Goal: Task Accomplishment & Management: Complete application form

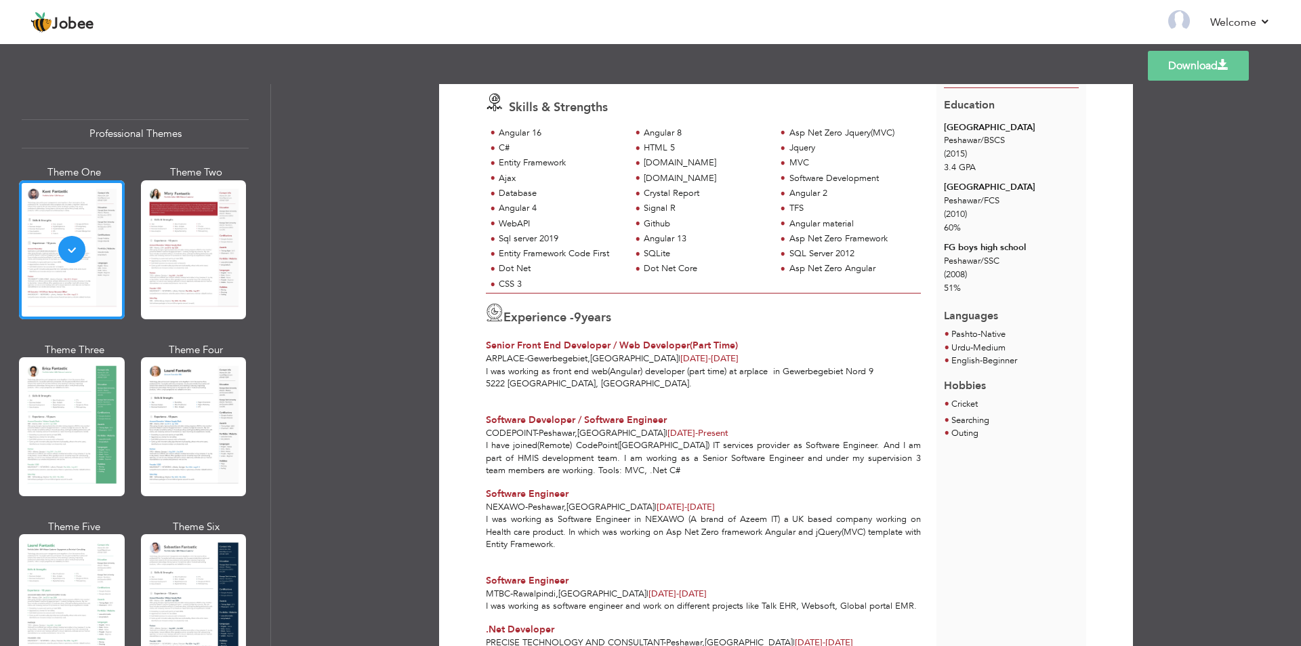
scroll to position [135, 0]
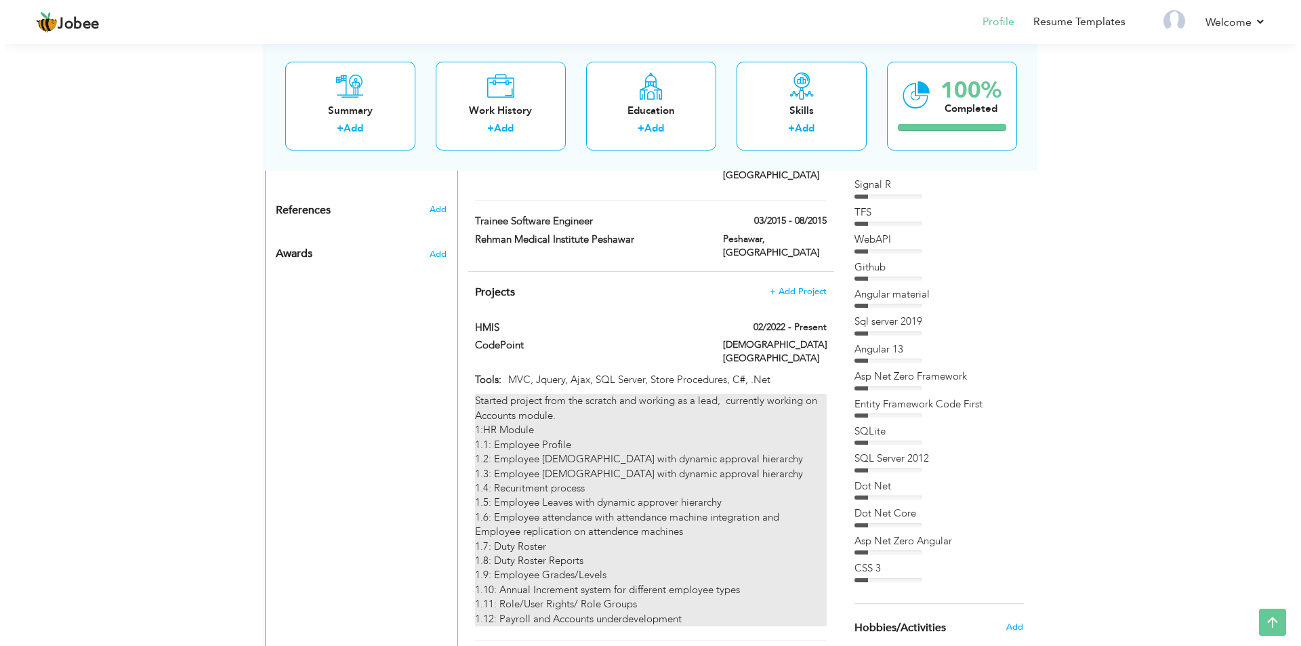
scroll to position [813, 0]
click at [613, 392] on div "Started project from the scratch and working as a lead, currently working on Ac…" at bounding box center [644, 508] width 351 height 232
type input "HMIS"
type input "CodePoint"
type input "02/2022"
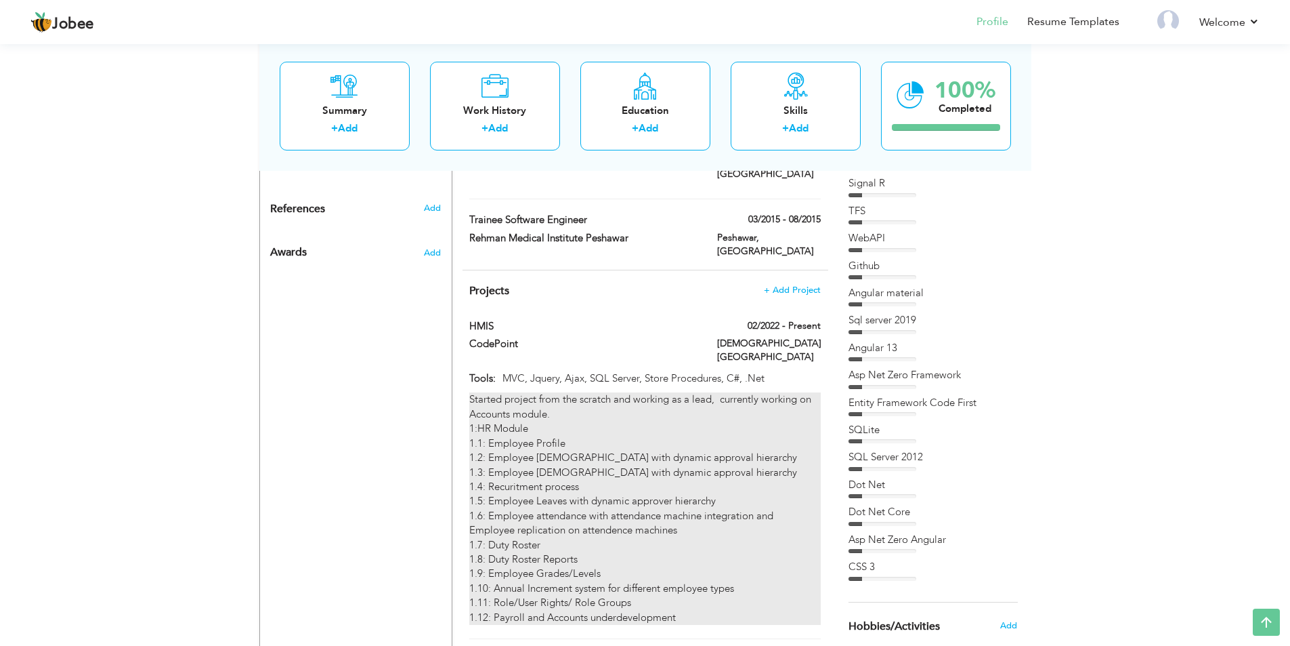
type input "MVC, Jquery, Ajax, SQL Server, Store Procedures, C#, .Net"
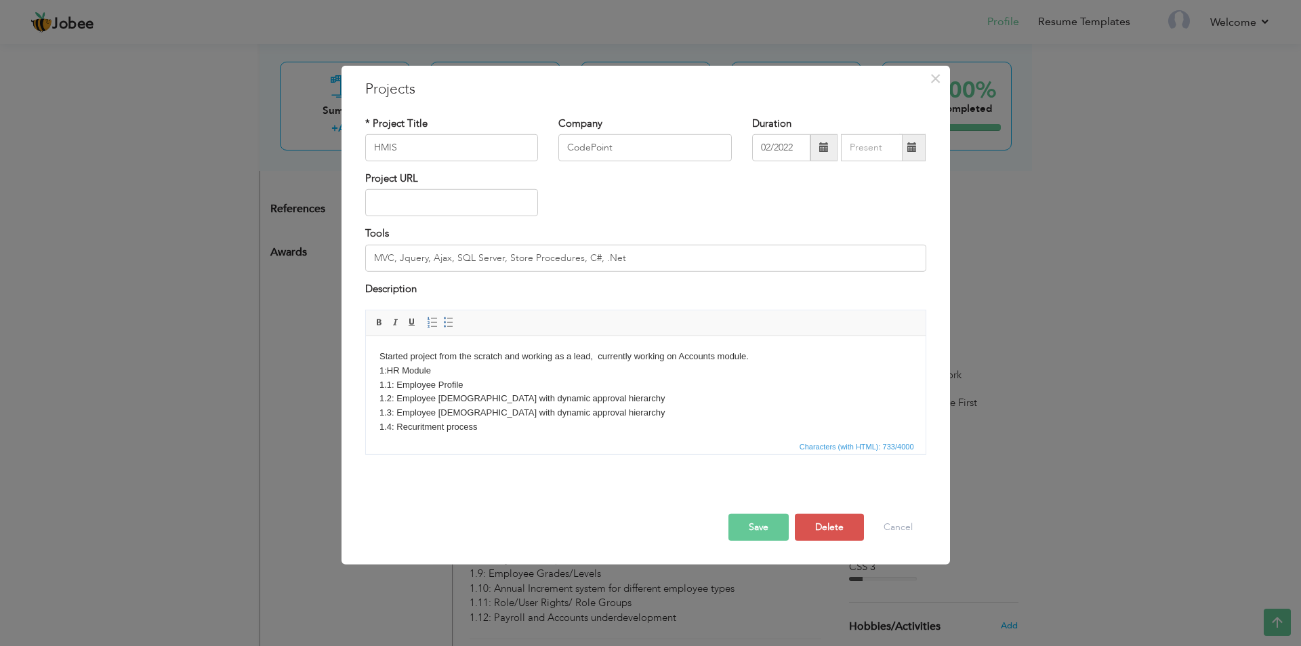
click at [488, 385] on body "Started project from the scratch and working as a lead, currently working on Ac…" at bounding box center [645, 448] width 532 height 197
click at [610, 413] on body "Started project from the scratch and working as a lead, currently working on Ac…" at bounding box center [645, 448] width 532 height 197
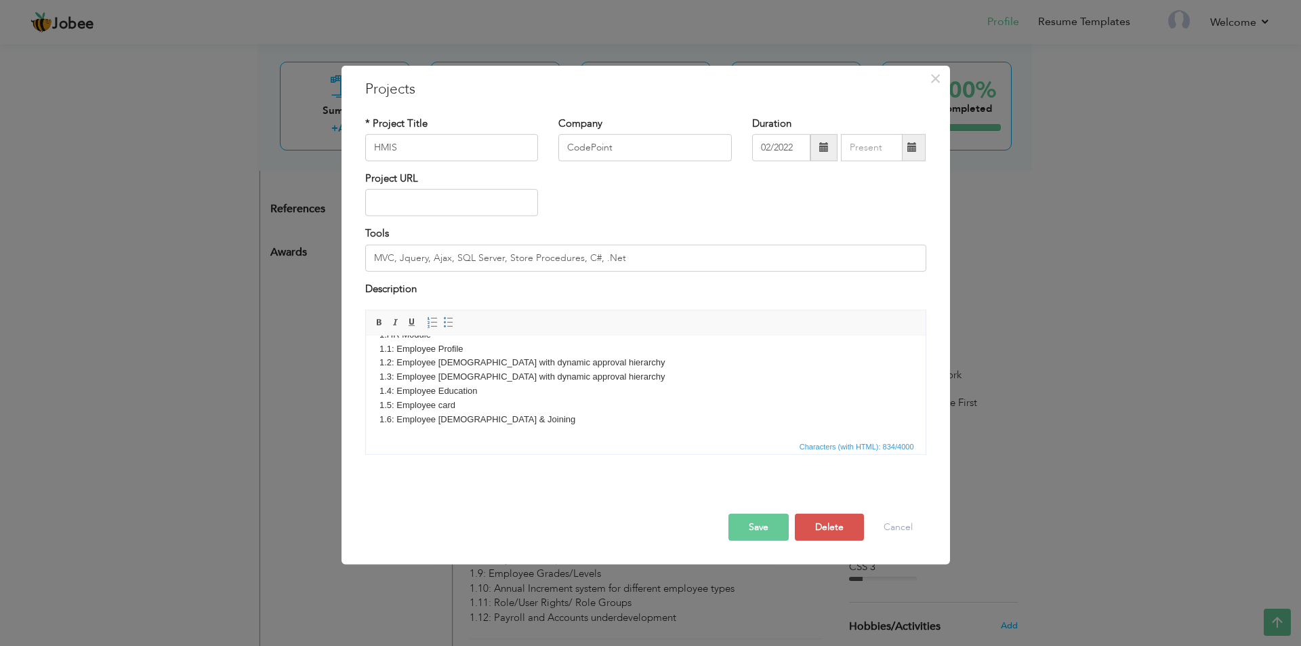
scroll to position [37, 0]
copy body "​​​​​​​1.7: Employee Exp"
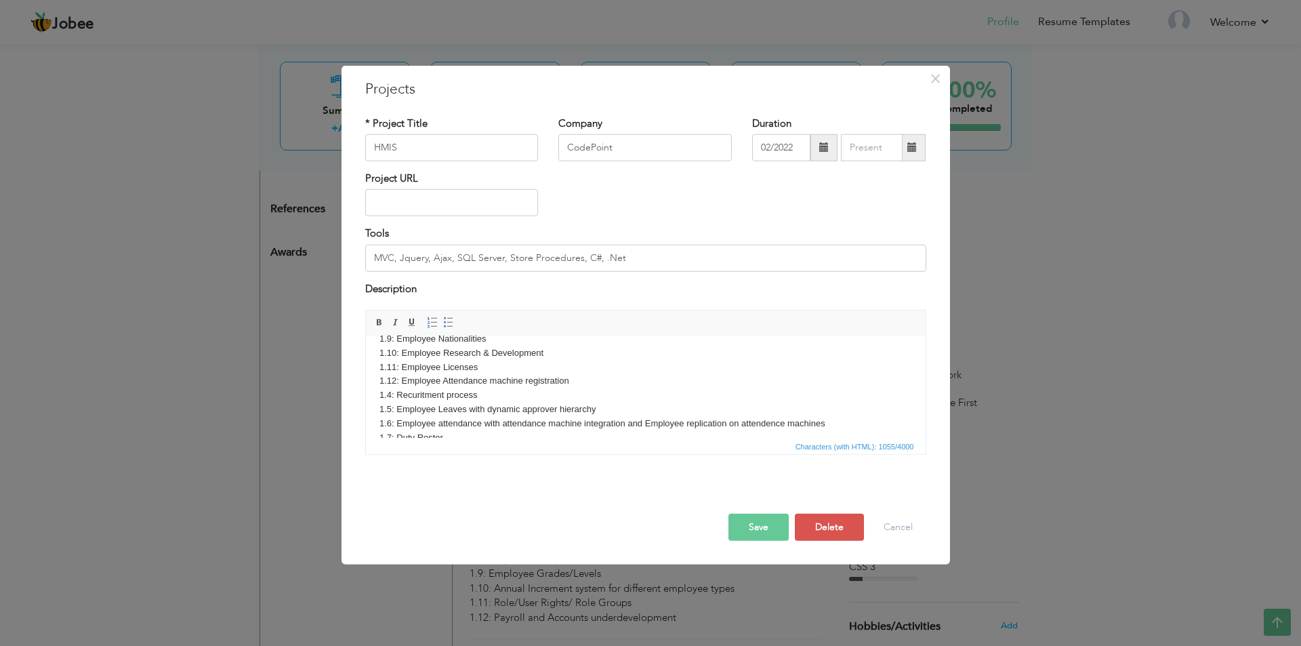
scroll to position [135, 0]
click at [423, 371] on body "Started project from the scratch and working as a lead, currently working on Ac…" at bounding box center [645, 376] width 532 height 324
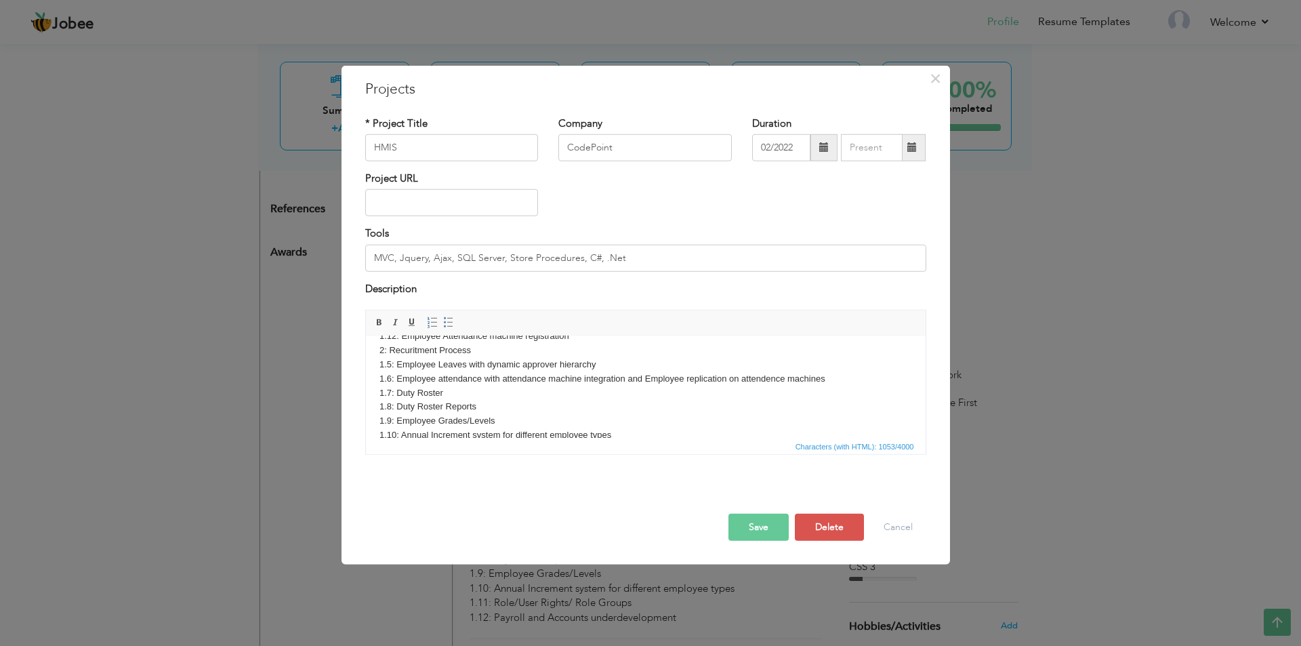
click at [449, 345] on body "Started project from the scratch and working as a lead, currently working on Ac…" at bounding box center [645, 308] width 532 height 324
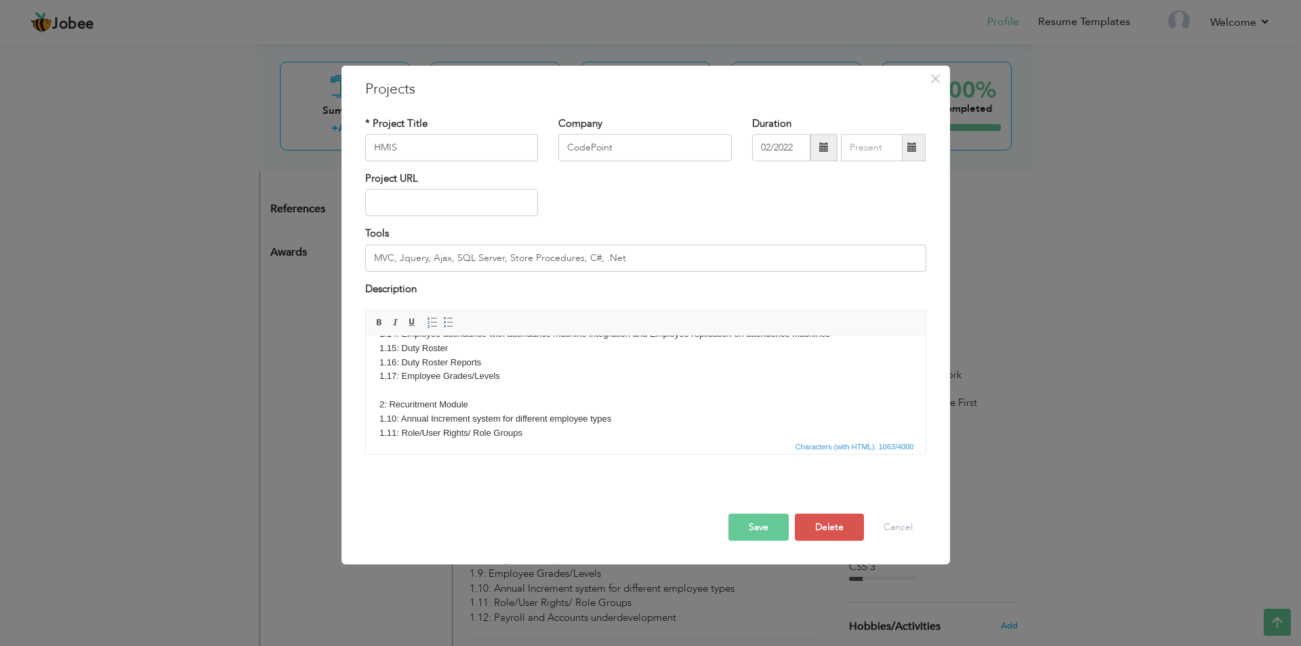
scroll to position [248, 0]
click at [503, 398] on body "Started project from the scratch and working as a lead, currently working on Ac…" at bounding box center [645, 271] width 532 height 338
click at [498, 395] on body "Started project from the scratch and working as a lead, currently working on Ac…" at bounding box center [645, 271] width 532 height 338
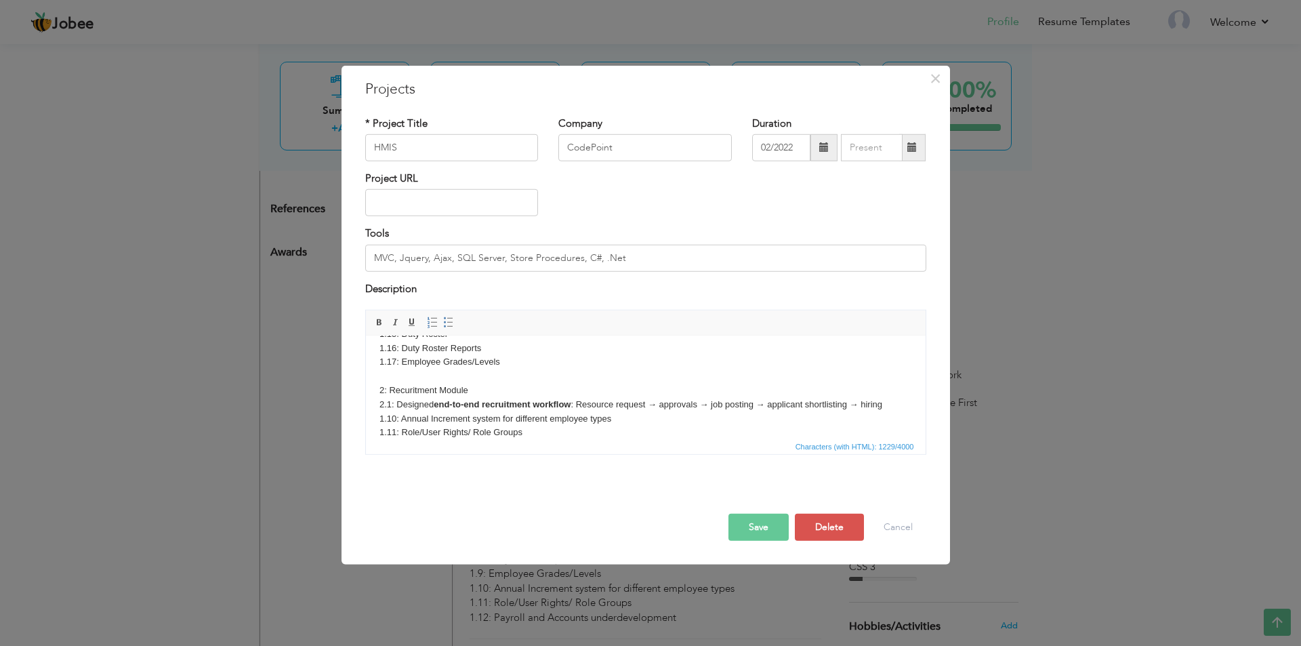
drag, startPoint x: 888, startPoint y: 400, endPoint x: 903, endPoint y: 421, distance: 25.7
click at [889, 400] on body "Started project from the scratch and working as a lead, currently working on Ac…" at bounding box center [645, 278] width 532 height 352
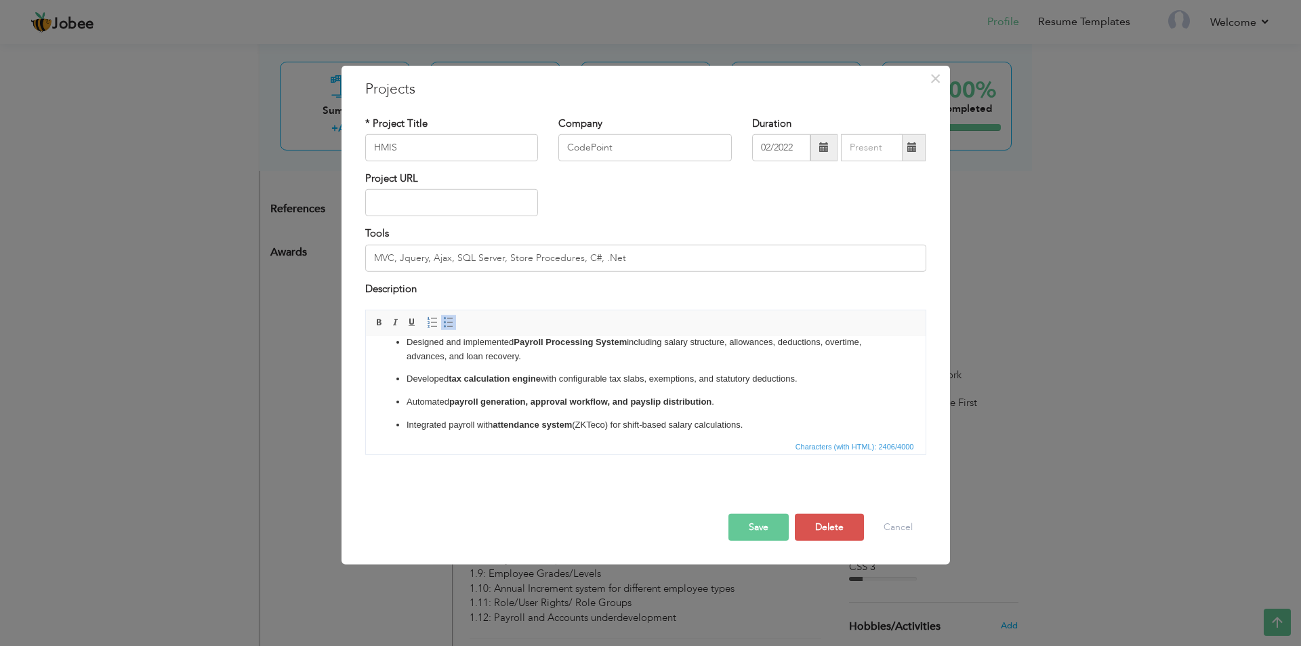
scroll to position [366, 0]
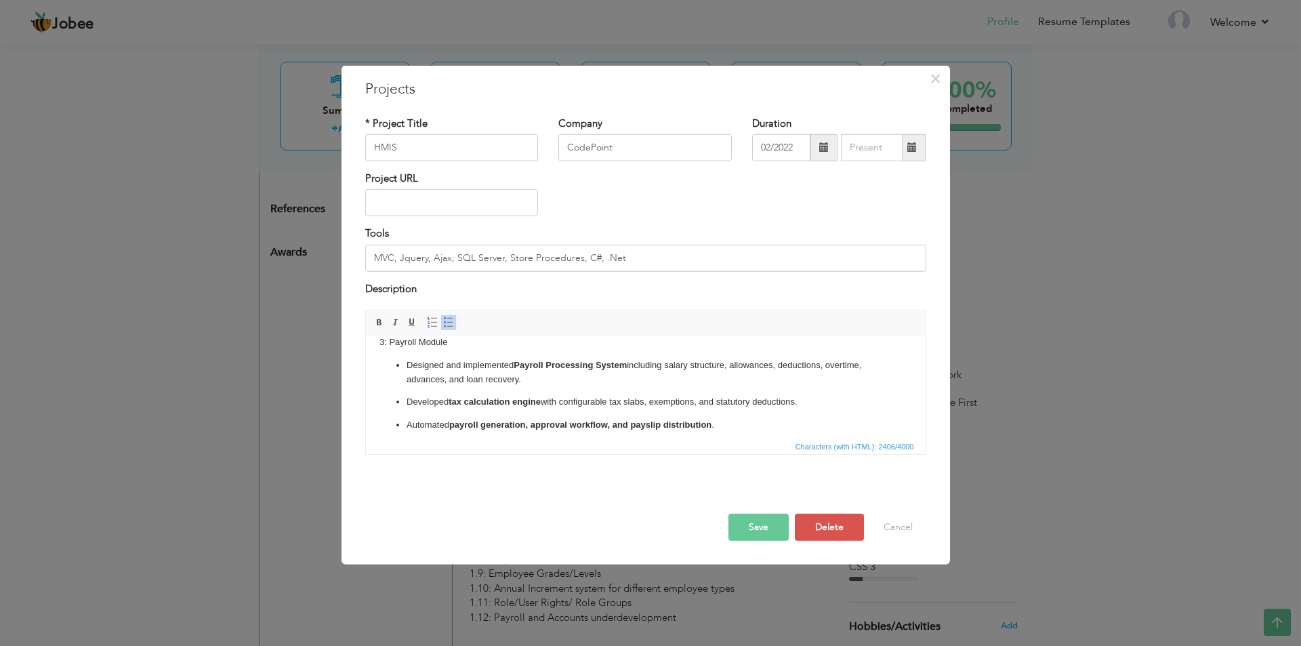
click at [408, 368] on p "Designed and implemented Payroll Processing System including salary structure, …" at bounding box center [645, 372] width 478 height 28
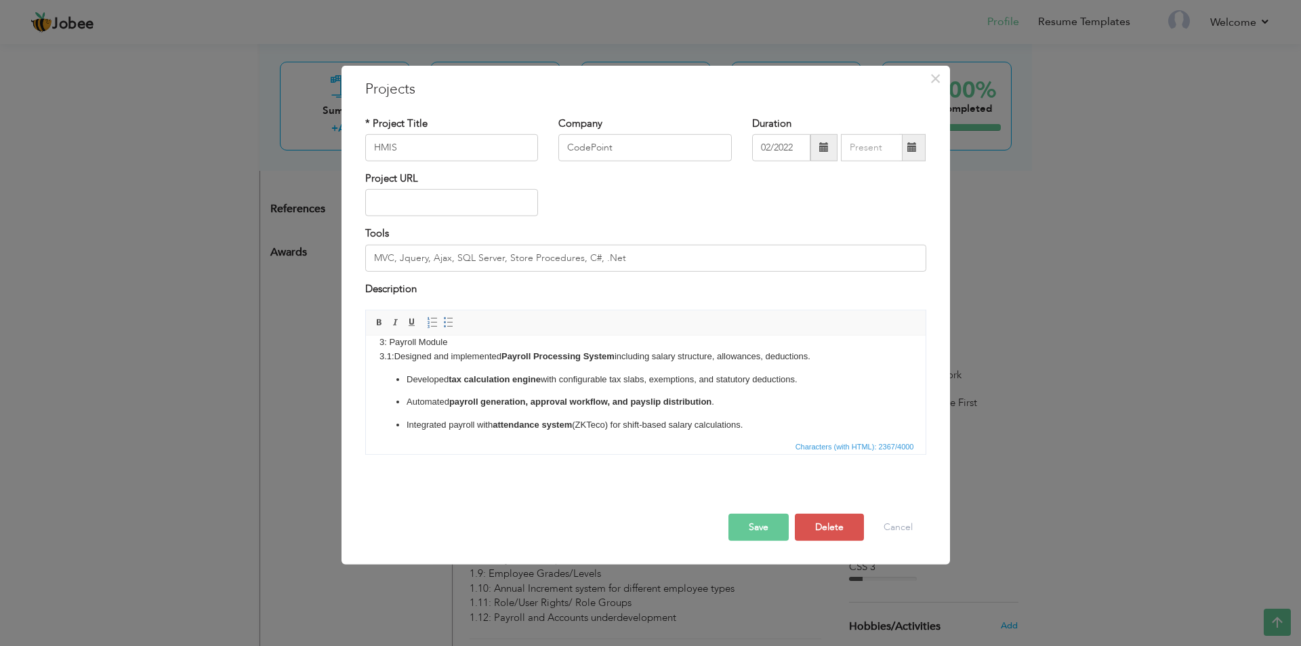
click ul "Developed tax calculation engine with configurable tax slabs, exemptions, and s…"
click at [406, 396] on p "Automated payroll generation, approval workflow, and payslip distribution ." at bounding box center [645, 393] width 478 height 14
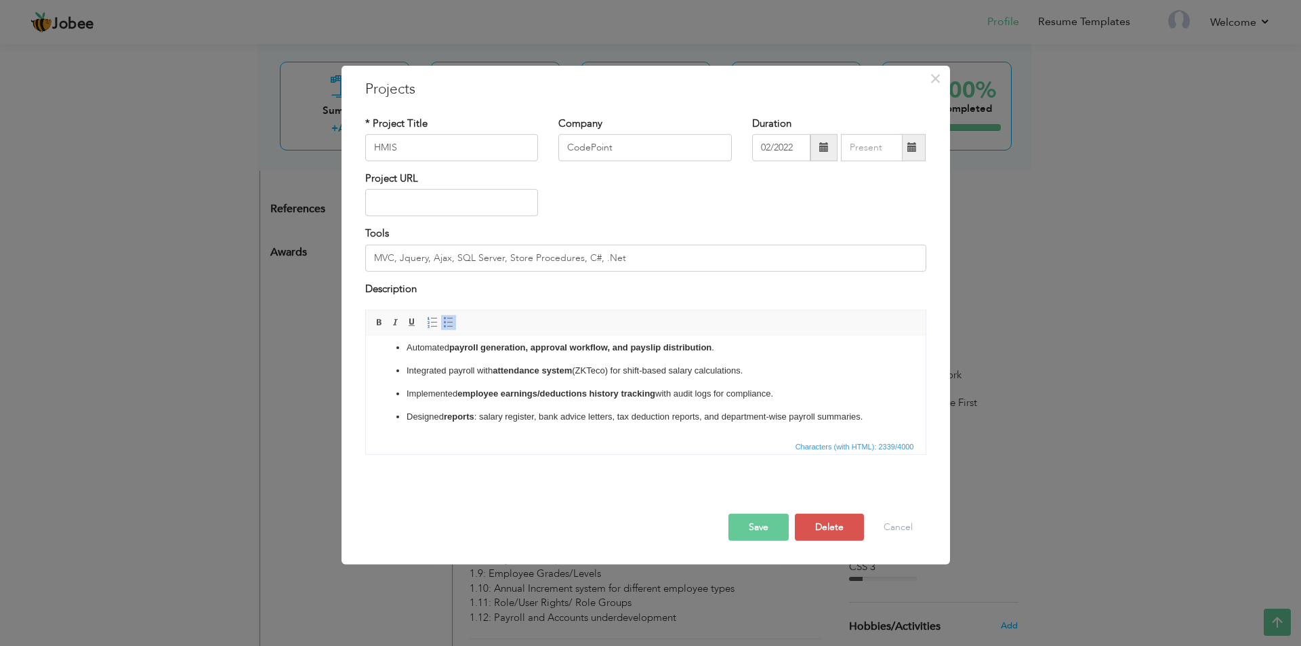
scroll to position [434, 0]
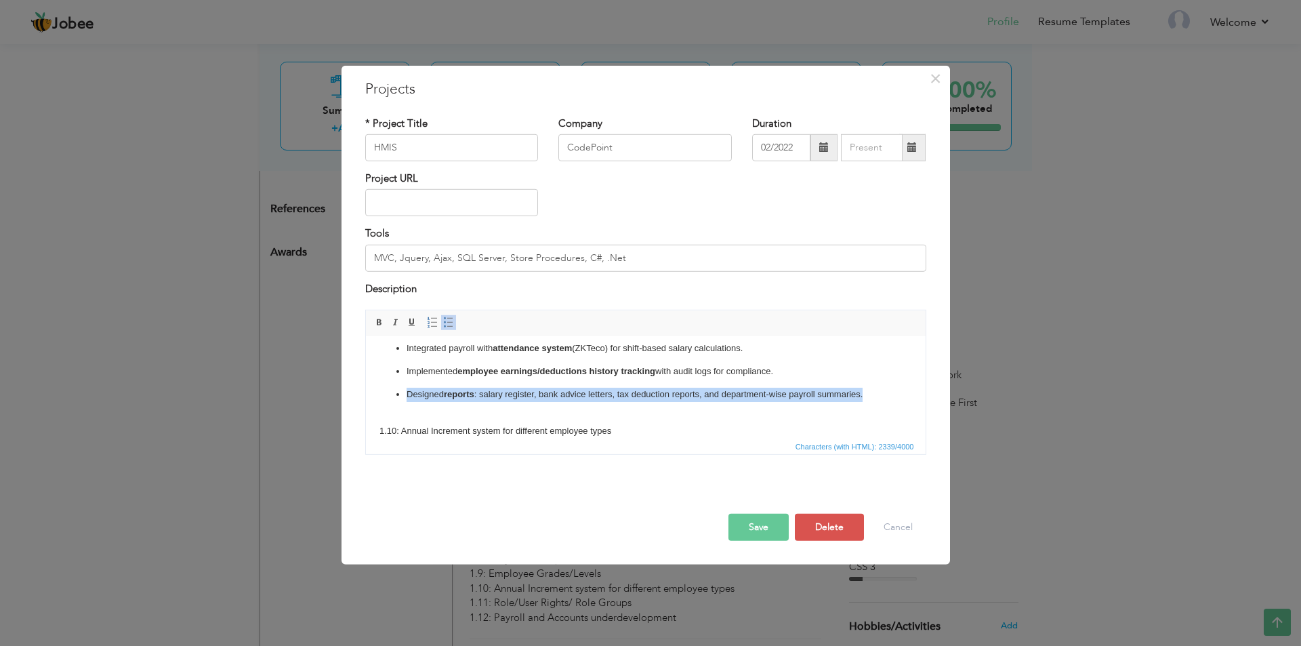
drag, startPoint x: 893, startPoint y: 393, endPoint x: 870, endPoint y: 398, distance: 23.7
click ul "Automated payroll generation, approval workflow, and payslip distribution . Int…"
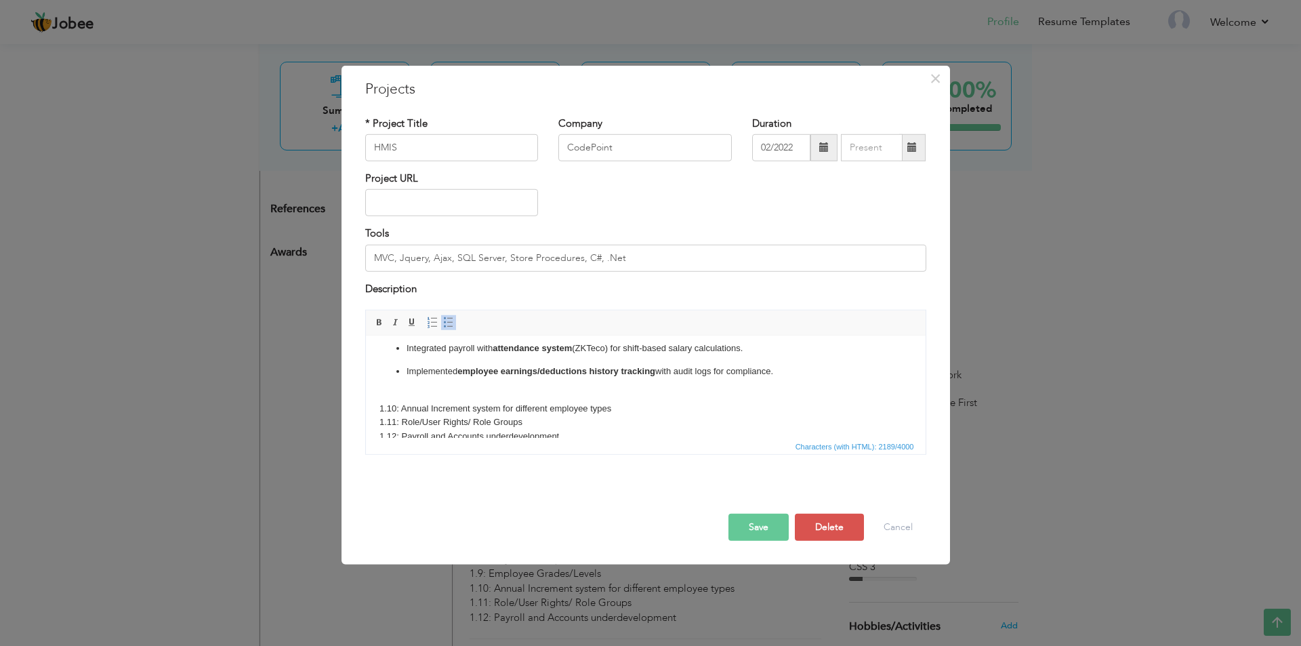
scroll to position [366, 0]
